Goal: Transaction & Acquisition: Purchase product/service

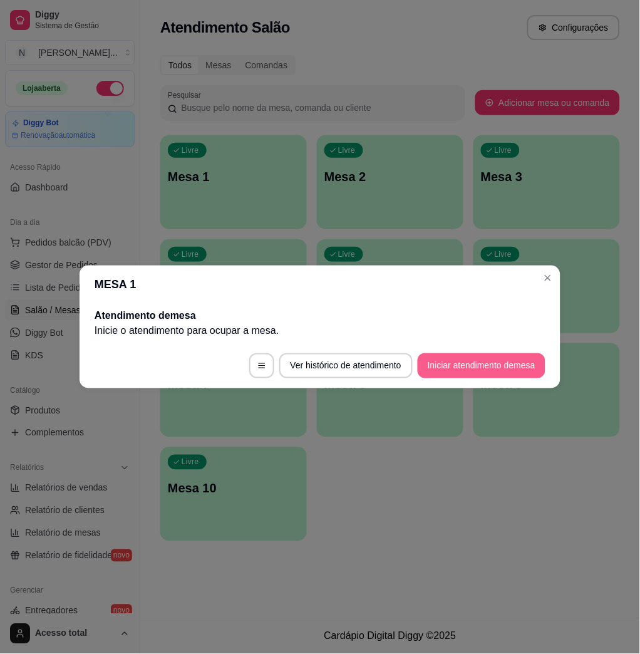
click at [482, 367] on button "Iniciar atendimento de mesa" at bounding box center [482, 365] width 128 height 25
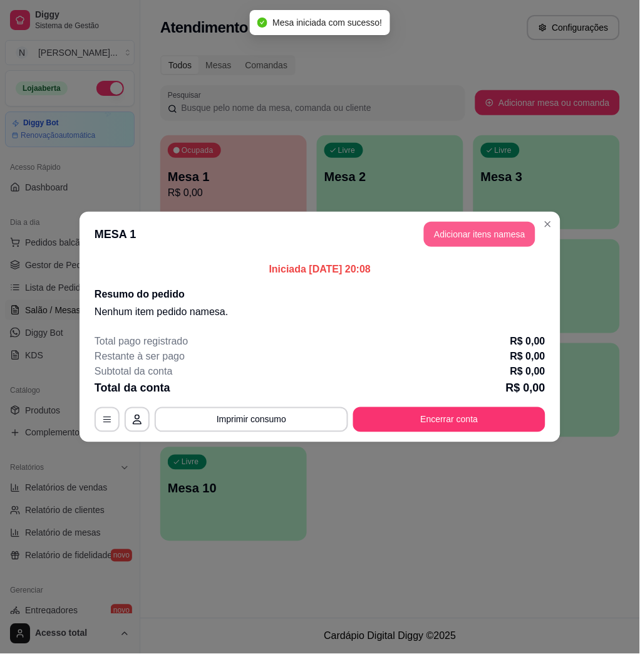
click at [461, 230] on button "Adicionar itens na mesa" at bounding box center [479, 234] width 111 height 25
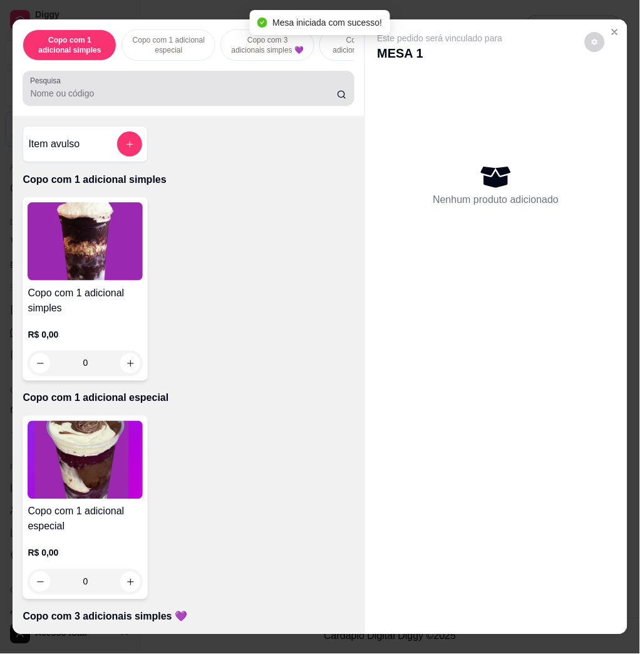
click at [257, 78] on div "Pesquisa" at bounding box center [188, 88] width 331 height 35
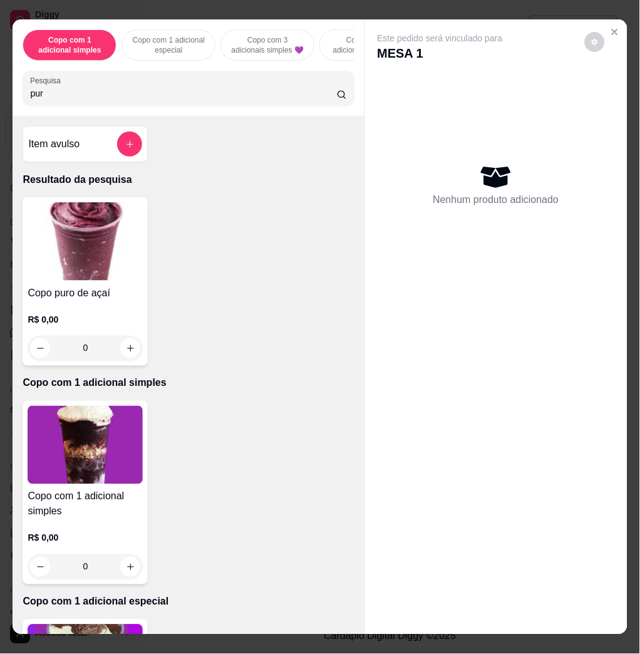
type input "pur"
click at [41, 265] on img at bounding box center [85, 241] width 115 height 78
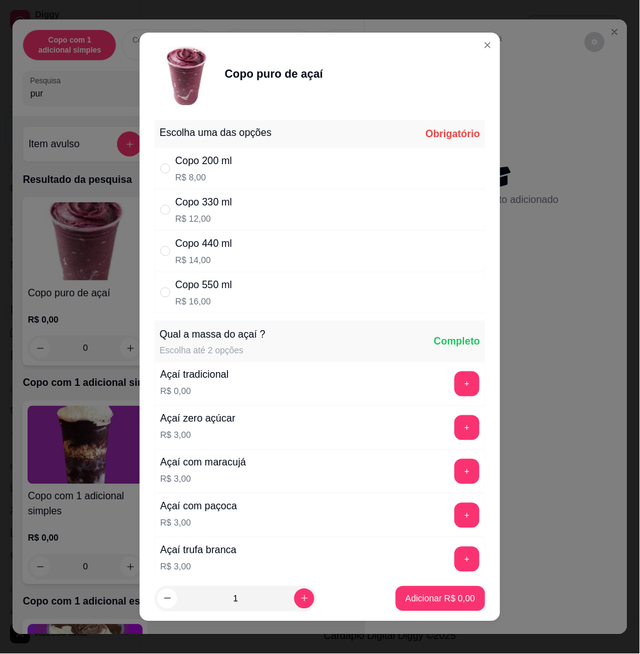
click at [201, 203] on div "Copo 330 ml" at bounding box center [203, 202] width 57 height 15
radio input "true"
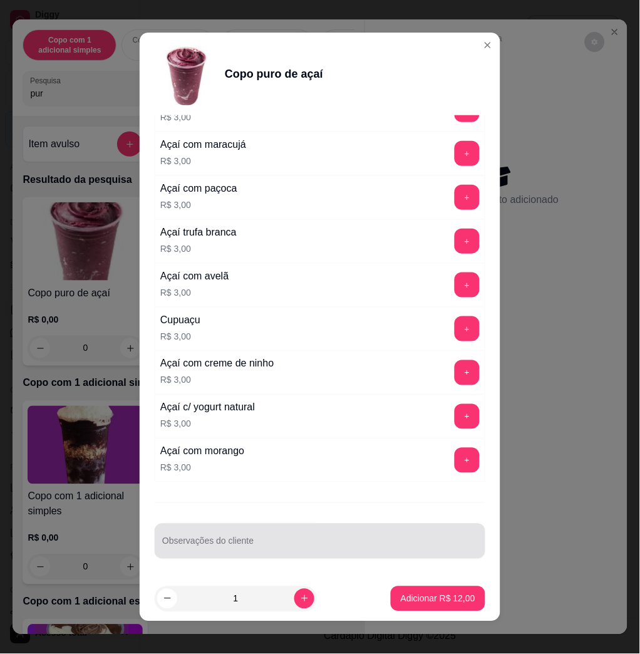
click at [385, 538] on div at bounding box center [320, 540] width 316 height 25
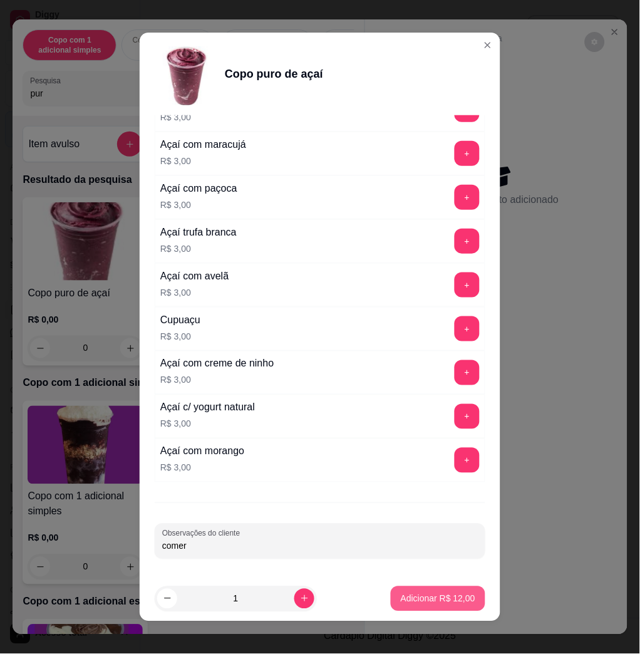
type input "comer"
click at [428, 599] on p "Adicionar R$ 12,00" at bounding box center [438, 598] width 73 height 12
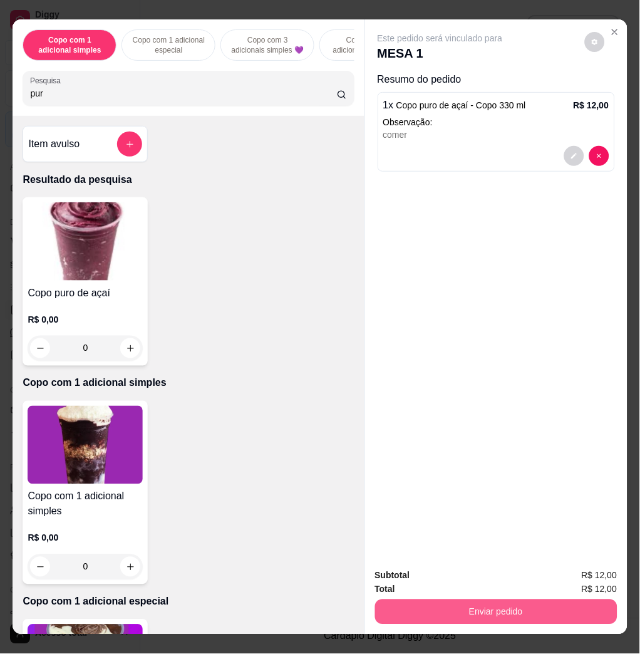
click at [469, 600] on button "Enviar pedido" at bounding box center [496, 611] width 242 height 25
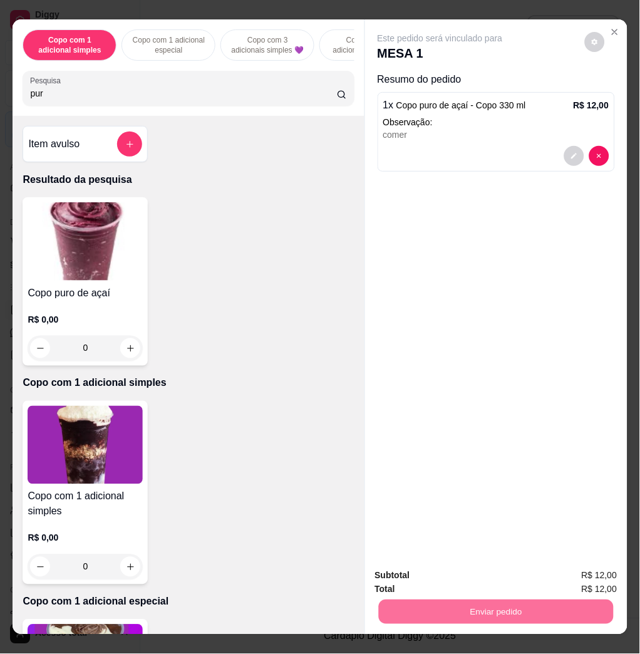
click at [458, 574] on button "Não registrar e enviar pedido" at bounding box center [453, 574] width 126 height 23
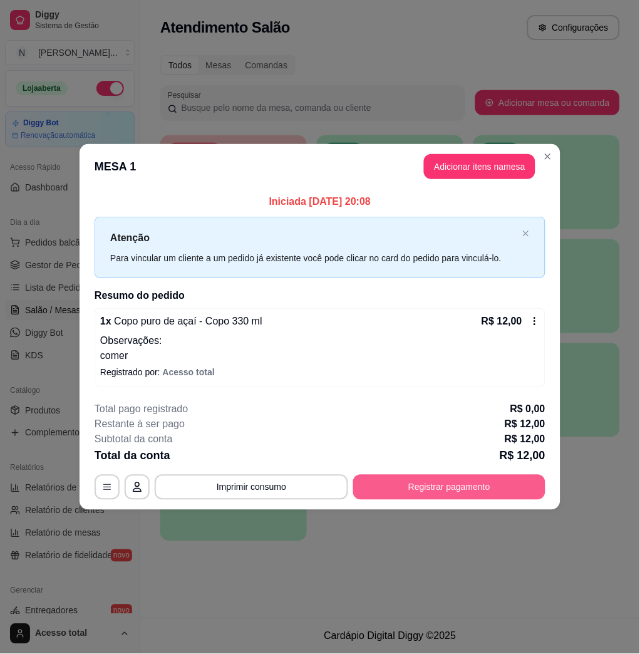
click at [443, 482] on button "Registrar pagamento" at bounding box center [449, 487] width 192 height 25
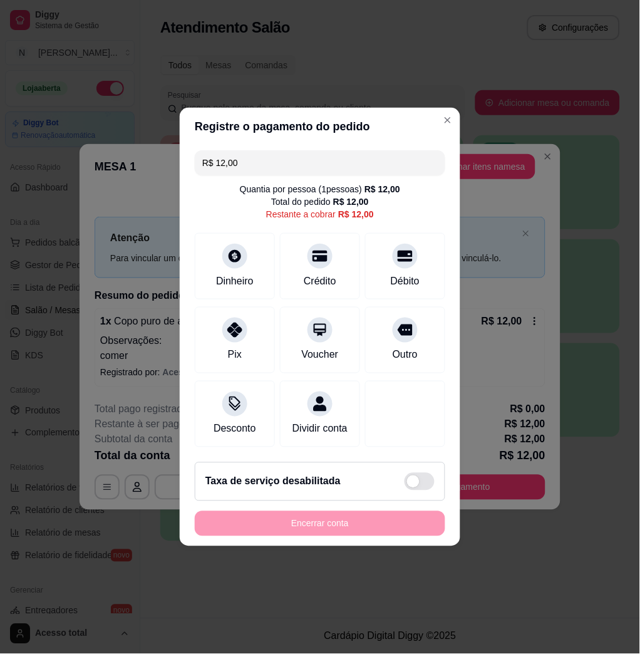
click at [274, 393] on div "Desconto Dividir conta" at bounding box center [320, 414] width 250 height 66
click at [255, 389] on div "Desconto" at bounding box center [235, 411] width 88 height 73
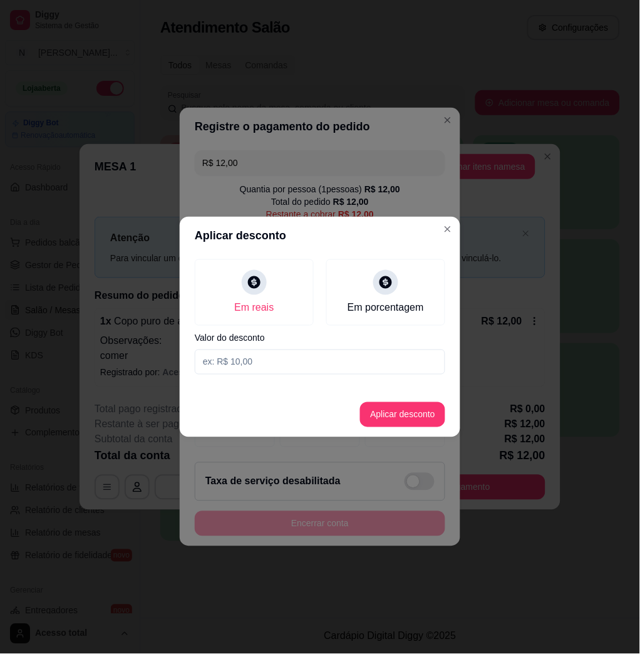
click at [269, 369] on input at bounding box center [320, 361] width 250 height 25
type input "3,00"
click at [384, 414] on button "Aplicar desconto" at bounding box center [403, 415] width 82 height 24
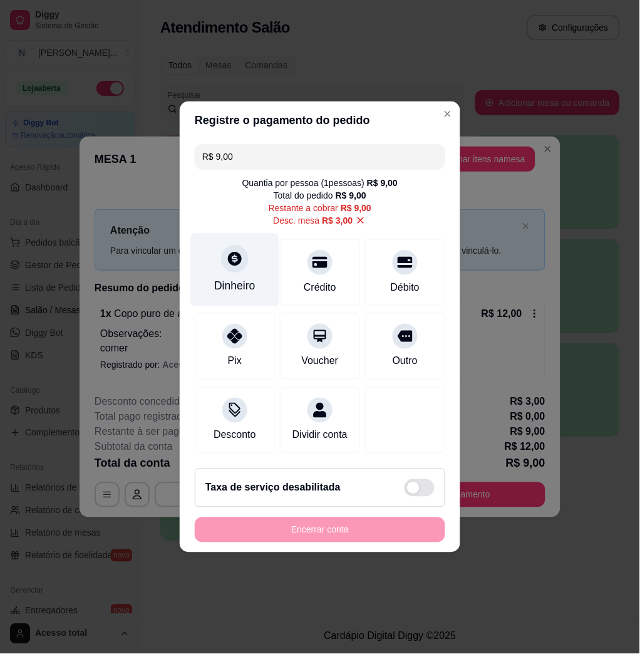
click at [222, 267] on div "Dinheiro" at bounding box center [235, 270] width 88 height 73
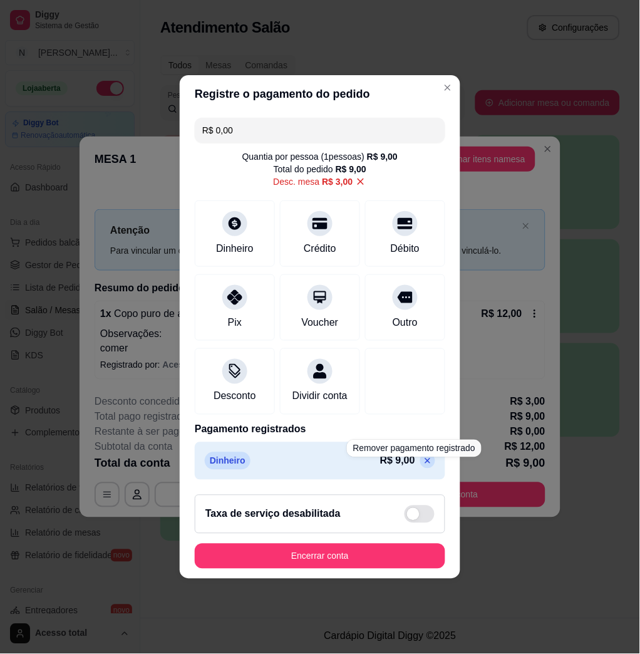
click at [423, 464] on icon at bounding box center [428, 461] width 10 height 10
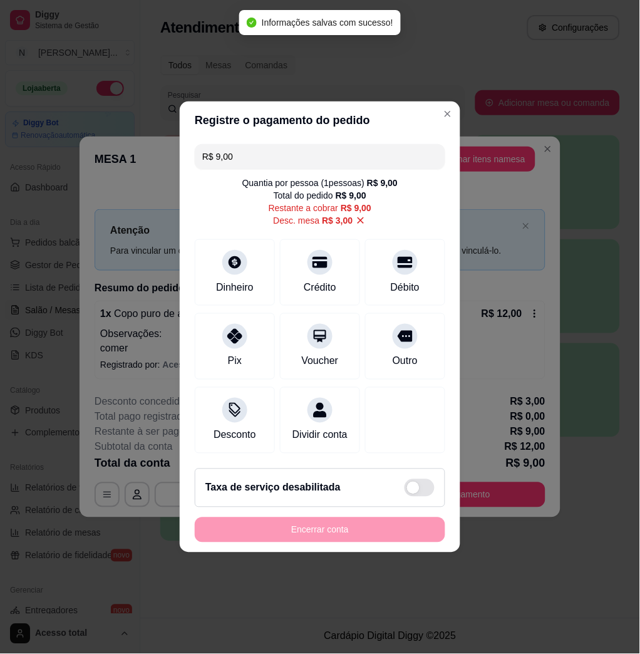
click at [267, 148] on input "R$ 9,00" at bounding box center [319, 156] width 235 height 25
click at [355, 215] on icon at bounding box center [360, 220] width 11 height 11
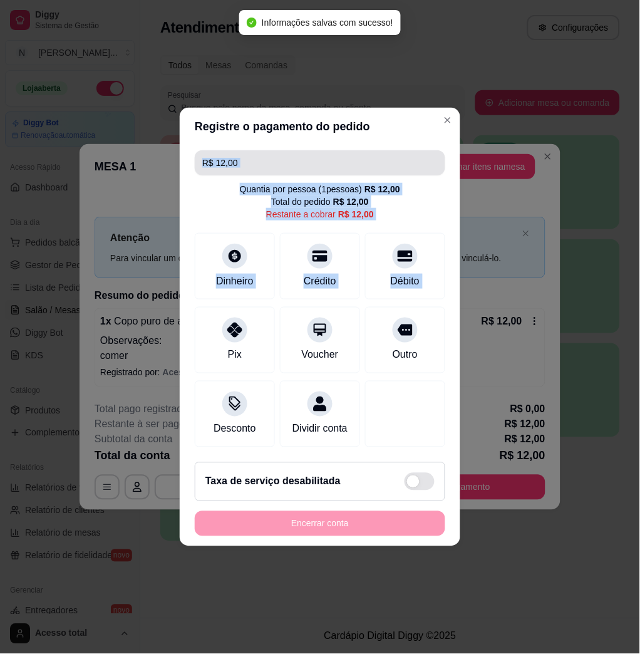
drag, startPoint x: 244, startPoint y: 327, endPoint x: 317, endPoint y: 160, distance: 182.5
click at [317, 160] on div "R$ 12,00 Quantia por pessoa ( 1 pessoas) R$ 12,00 Total do pedido R$ 12,00 Rest…" at bounding box center [320, 298] width 281 height 307
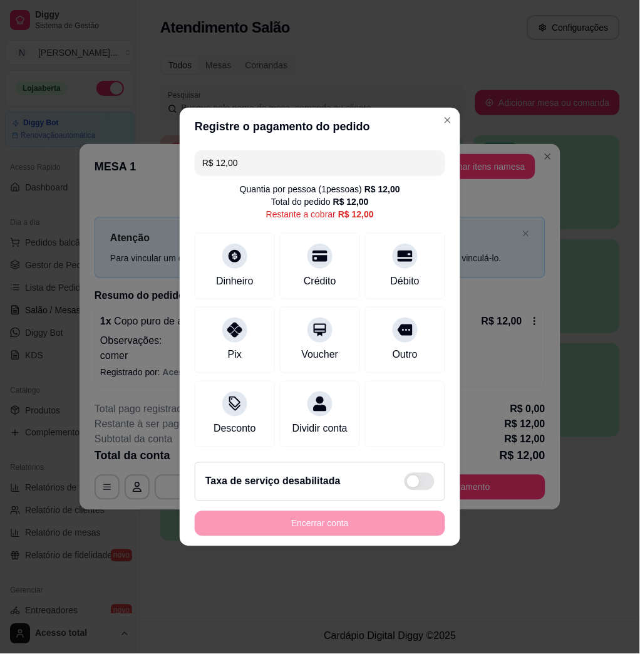
click at [317, 160] on input "R$ 12,00" at bounding box center [319, 162] width 235 height 25
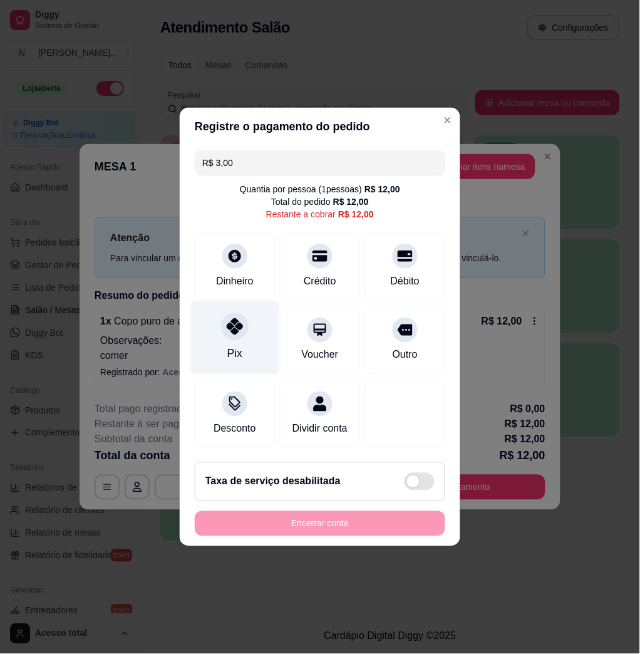
click at [243, 347] on div "Pix" at bounding box center [235, 337] width 88 height 73
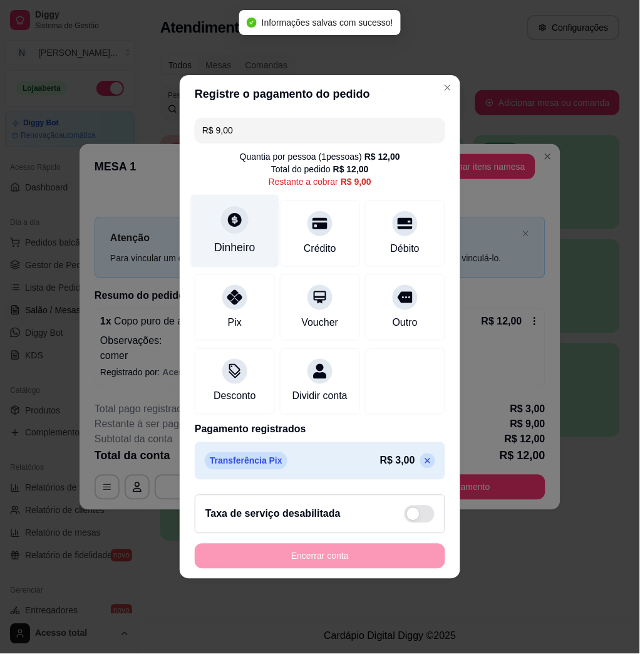
click at [239, 222] on div at bounding box center [235, 220] width 28 height 28
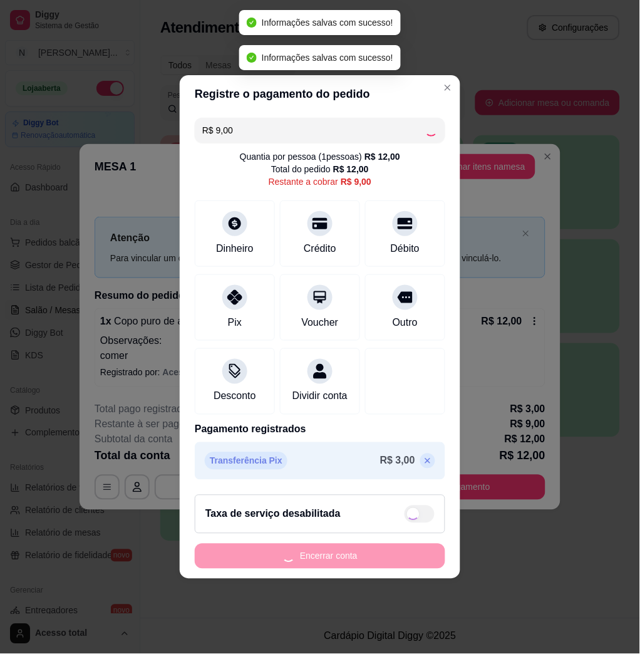
type input "R$ 0,00"
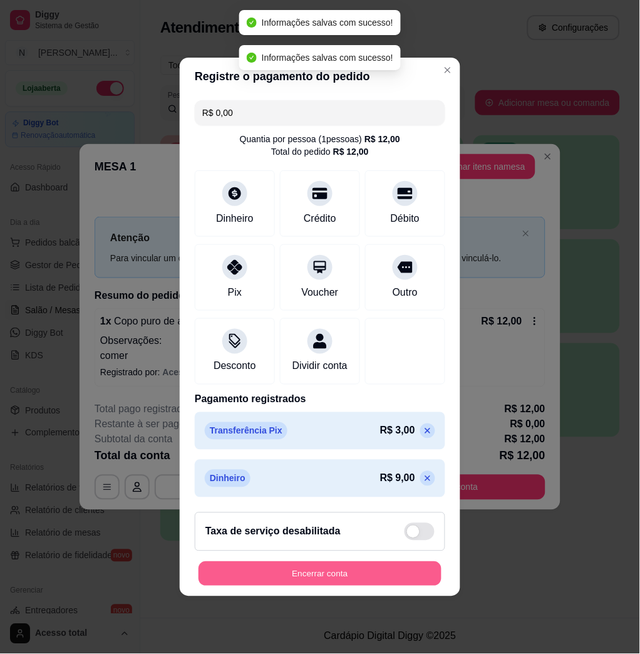
click at [363, 578] on button "Encerrar conta" at bounding box center [319, 574] width 243 height 24
